Goal: Information Seeking & Learning: Find specific fact

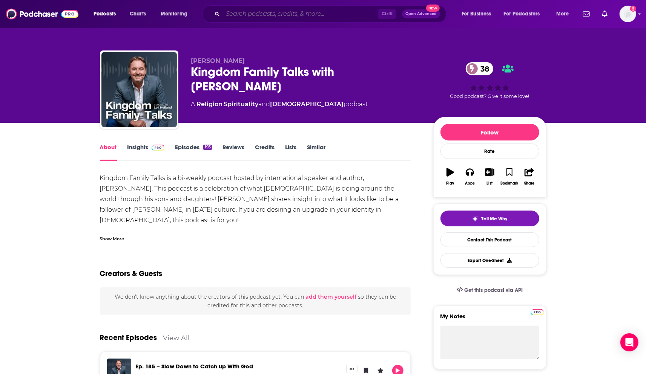
click at [247, 17] on input "Search podcasts, credits, & more..." at bounding box center [300, 14] width 155 height 12
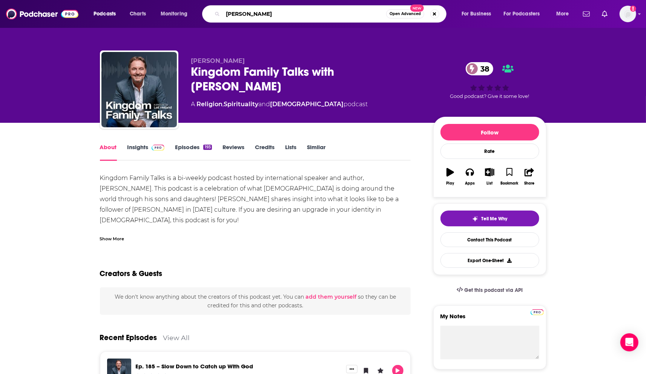
type input "[PERSON_NAME] [PERSON_NAME]"
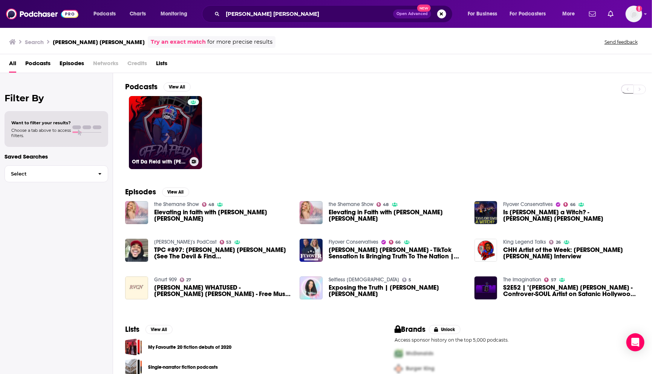
click at [170, 124] on link "Off Da Field with [PERSON_NAME]" at bounding box center [165, 132] width 73 height 73
